Goal: Task Accomplishment & Management: Use online tool/utility

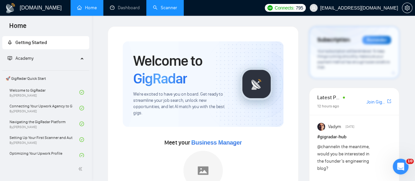
click at [173, 6] on link "Scanner" at bounding box center [165, 8] width 24 height 6
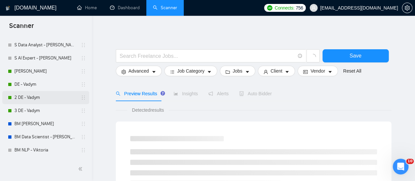
scroll to position [66, 0]
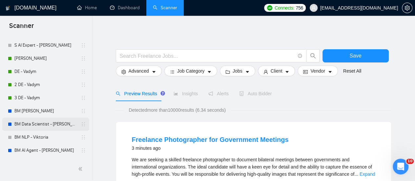
scroll to position [134, 0]
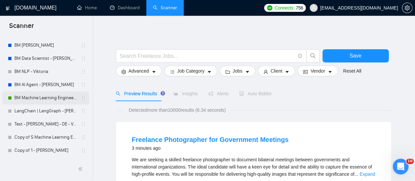
click at [43, 92] on link "BM Machine Learning Engineer - [PERSON_NAME]" at bounding box center [45, 97] width 62 height 13
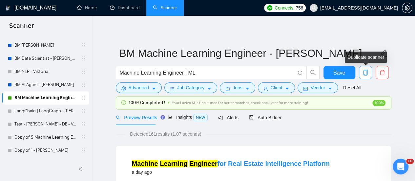
click at [366, 74] on icon "copy" at bounding box center [366, 73] width 6 height 6
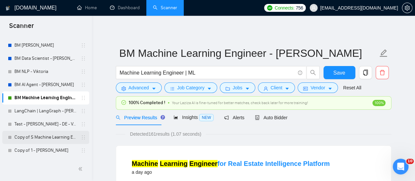
click at [65, 133] on link "Copy of S Machine Learning Engineer - [PERSON_NAME]" at bounding box center [45, 137] width 62 height 13
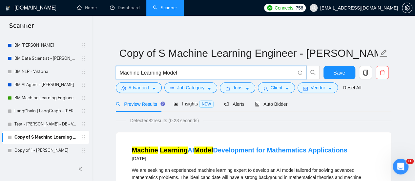
click at [174, 71] on input "Machine Learning Model" at bounding box center [207, 73] width 175 height 8
drag, startPoint x: 183, startPoint y: 70, endPoint x: 75, endPoint y: 82, distance: 108.4
type input "В"
type input "Data Science Engineer | Data Scientist"
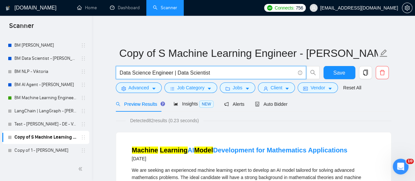
click at [301, 64] on form "Copy of S Machine Learning Engineer - [PERSON_NAME] Data Science Engineer | Dat…" at bounding box center [254, 70] width 276 height 54
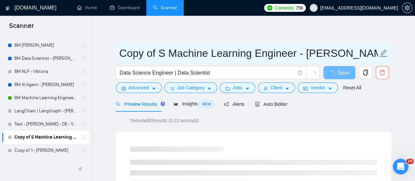
drag, startPoint x: 308, startPoint y: 56, endPoint x: 347, endPoint y: 53, distance: 39.9
click at [347, 53] on input "Copy of S Machine Learning Engineer - [PERSON_NAME]" at bounding box center [249, 53] width 259 height 16
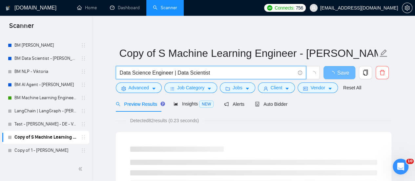
drag, startPoint x: 171, startPoint y: 72, endPoint x: 94, endPoint y: 78, distance: 77.8
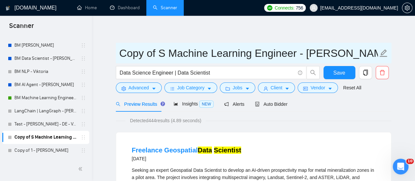
drag, startPoint x: 297, startPoint y: 50, endPoint x: 97, endPoint y: 55, distance: 200.1
paste input "Data Science"
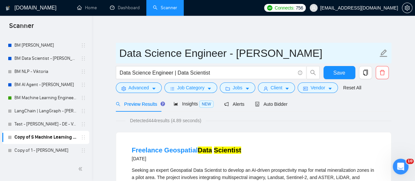
drag, startPoint x: 278, startPoint y: 56, endPoint x: 235, endPoint y: 53, distance: 42.8
click at [235, 53] on input "Data Science Engineer - [PERSON_NAME]" at bounding box center [249, 53] width 259 height 16
type input "Data Science Engineer - [PERSON_NAME]"
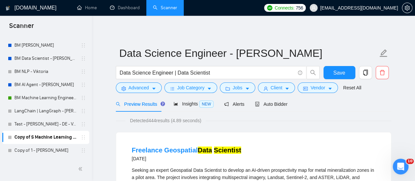
click at [338, 72] on span "Save" at bounding box center [340, 73] width 12 height 8
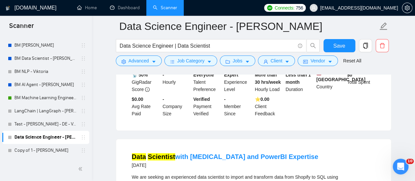
scroll to position [460, 0]
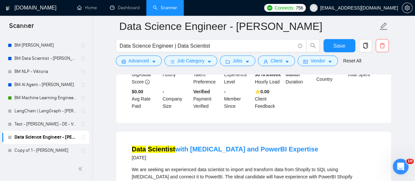
drag, startPoint x: 390, startPoint y: 111, endPoint x: 390, endPoint y: 118, distance: 7.6
click at [390, 111] on div "Quantitative Data Scientist Needed to Develop Credit-Alternative Underwriting M…" at bounding box center [253, 48] width 275 height 149
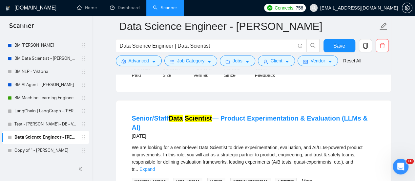
scroll to position [1117, 0]
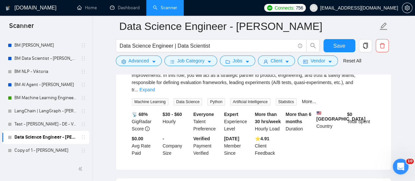
scroll to position [1215, 0]
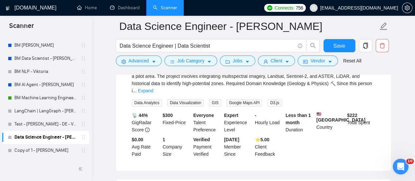
scroll to position [33, 0]
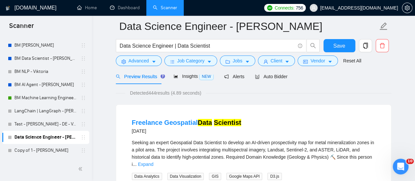
click at [390, 105] on div "Freelance Geospatial Data Scientist [DATE] Seeking an expert Geospatial Data Sc…" at bounding box center [253, 175] width 275 height 140
click at [273, 78] on span "Auto Bidder" at bounding box center [271, 76] width 33 height 5
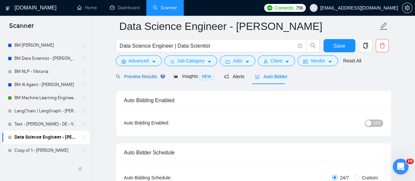
click at [151, 78] on span "Preview Results" at bounding box center [139, 76] width 47 height 5
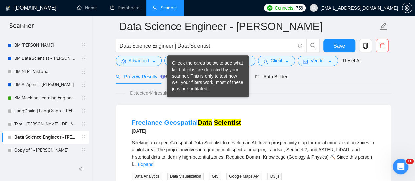
click at [190, 78] on div "Check the cards below to see what kind of jobs are detected by your scanner. Th…" at bounding box center [208, 76] width 72 height 32
click at [160, 93] on span "Detected 444 results (4.89 seconds)" at bounding box center [165, 92] width 80 height 7
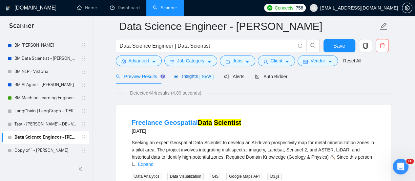
click at [193, 77] on span "Insights NEW" at bounding box center [194, 76] width 40 height 5
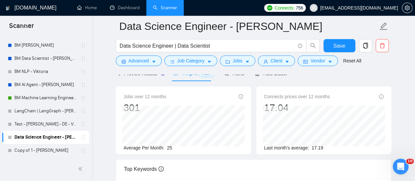
scroll to position [33, 0]
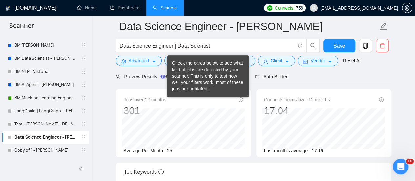
click at [150, 69] on div at bounding box center [254, 71] width 276 height 5
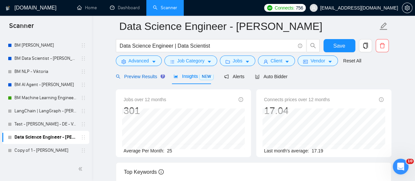
click at [149, 76] on span "Preview Results" at bounding box center [139, 76] width 47 height 5
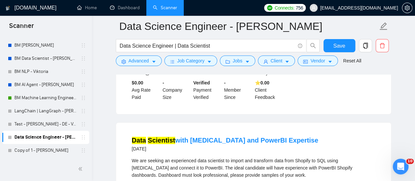
scroll to position [493, 0]
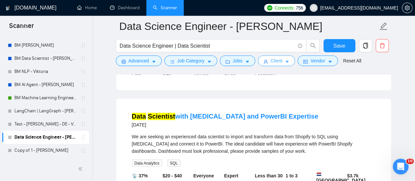
click at [273, 62] on span "Client" at bounding box center [277, 60] width 12 height 7
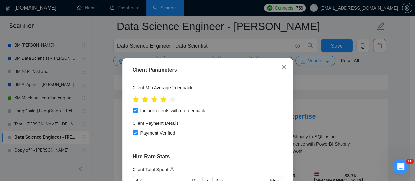
scroll to position [131, 0]
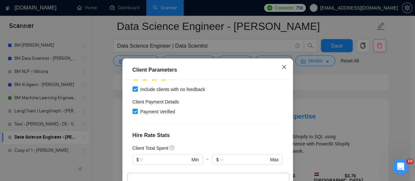
click at [285, 68] on span "Close" at bounding box center [285, 67] width 18 height 18
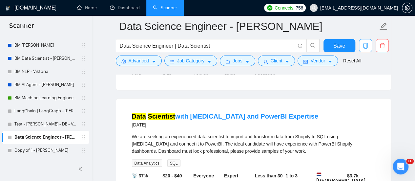
click at [370, 46] on span "copy" at bounding box center [366, 46] width 12 height 6
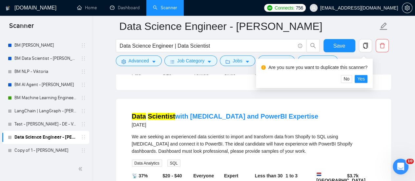
click at [367, 80] on div "Are you sure you want to duplicate this scanner? No Yes" at bounding box center [314, 73] width 117 height 30
click at [365, 79] on button "Yes" at bounding box center [361, 79] width 13 height 8
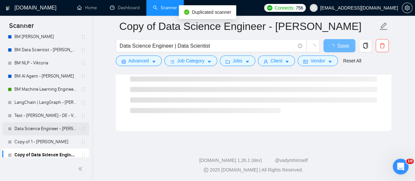
scroll to position [147, 0]
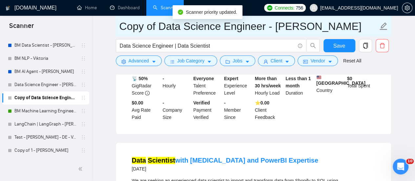
click at [171, 33] on input "Copy of Data Science Engineer - [PERSON_NAME]" at bounding box center [249, 26] width 259 height 16
drag, startPoint x: 162, startPoint y: 30, endPoint x: 98, endPoint y: 22, distance: 64.9
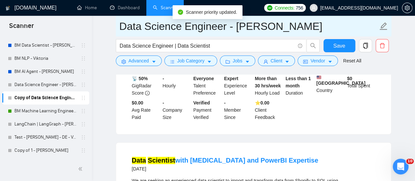
drag, startPoint x: 225, startPoint y: 26, endPoint x: 122, endPoint y: 33, distance: 103.4
click at [122, 33] on input "Data Science Engineer - [PERSON_NAME]" at bounding box center [249, 26] width 259 height 16
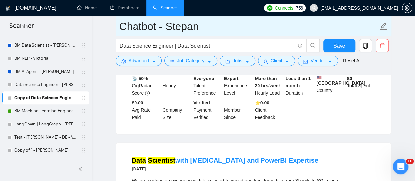
type input "Chatbot - Stepan"
